Goal: Check status: Check status

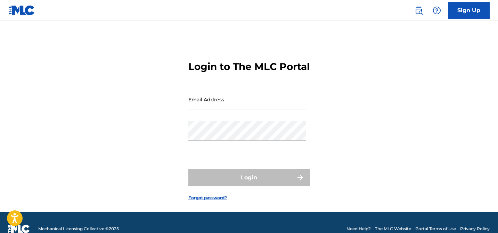
click at [205, 109] on input "Email Address" at bounding box center [247, 99] width 118 height 20
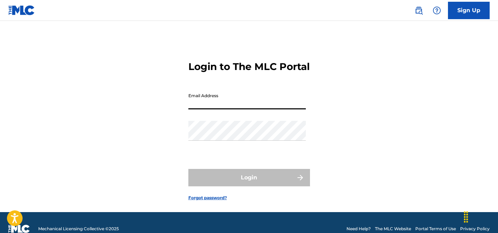
type input "[EMAIL_ADDRESS][DOMAIN_NAME]"
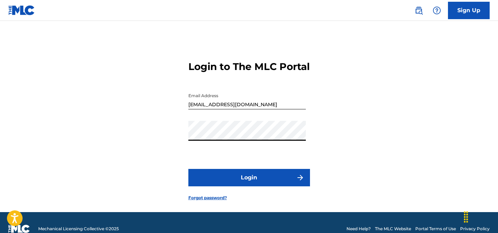
click at [263, 186] on button "Login" at bounding box center [249, 177] width 122 height 17
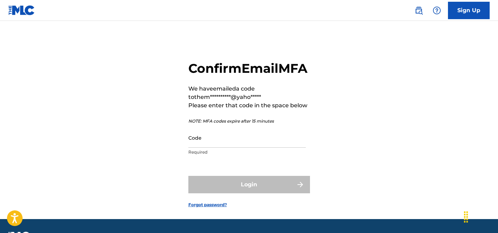
click at [228, 147] on input "Code" at bounding box center [247, 138] width 118 height 20
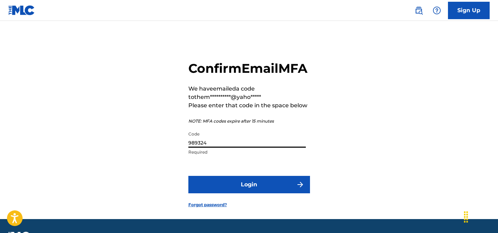
type input "989324"
click at [253, 193] on button "Login" at bounding box center [249, 184] width 122 height 17
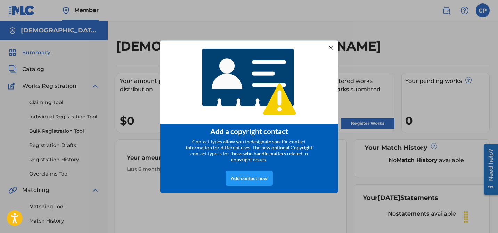
click at [332, 47] on div at bounding box center [330, 47] width 9 height 9
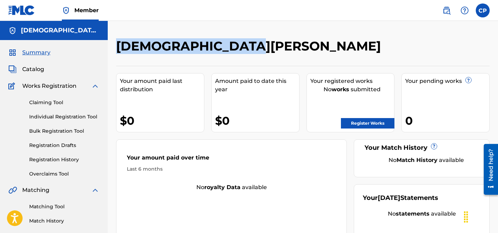
drag, startPoint x: 231, startPoint y: 46, endPoint x: 118, endPoint y: 47, distance: 112.7
click at [118, 47] on h2 "[DEMOGRAPHIC_DATA][PERSON_NAME]" at bounding box center [250, 46] width 268 height 16
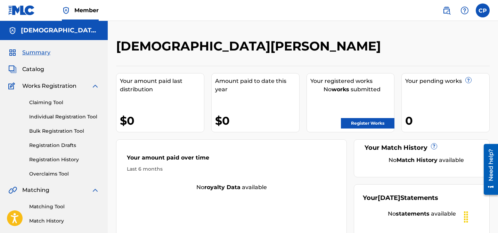
click at [270, 47] on div "[DEMOGRAPHIC_DATA][PERSON_NAME]" at bounding box center [260, 48] width 288 height 21
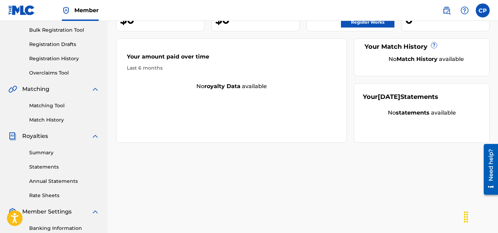
scroll to position [106, 0]
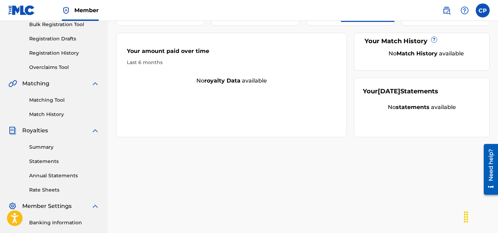
click at [31, 148] on link "Summary" at bounding box center [64, 146] width 70 height 7
